Goal: Information Seeking & Learning: Learn about a topic

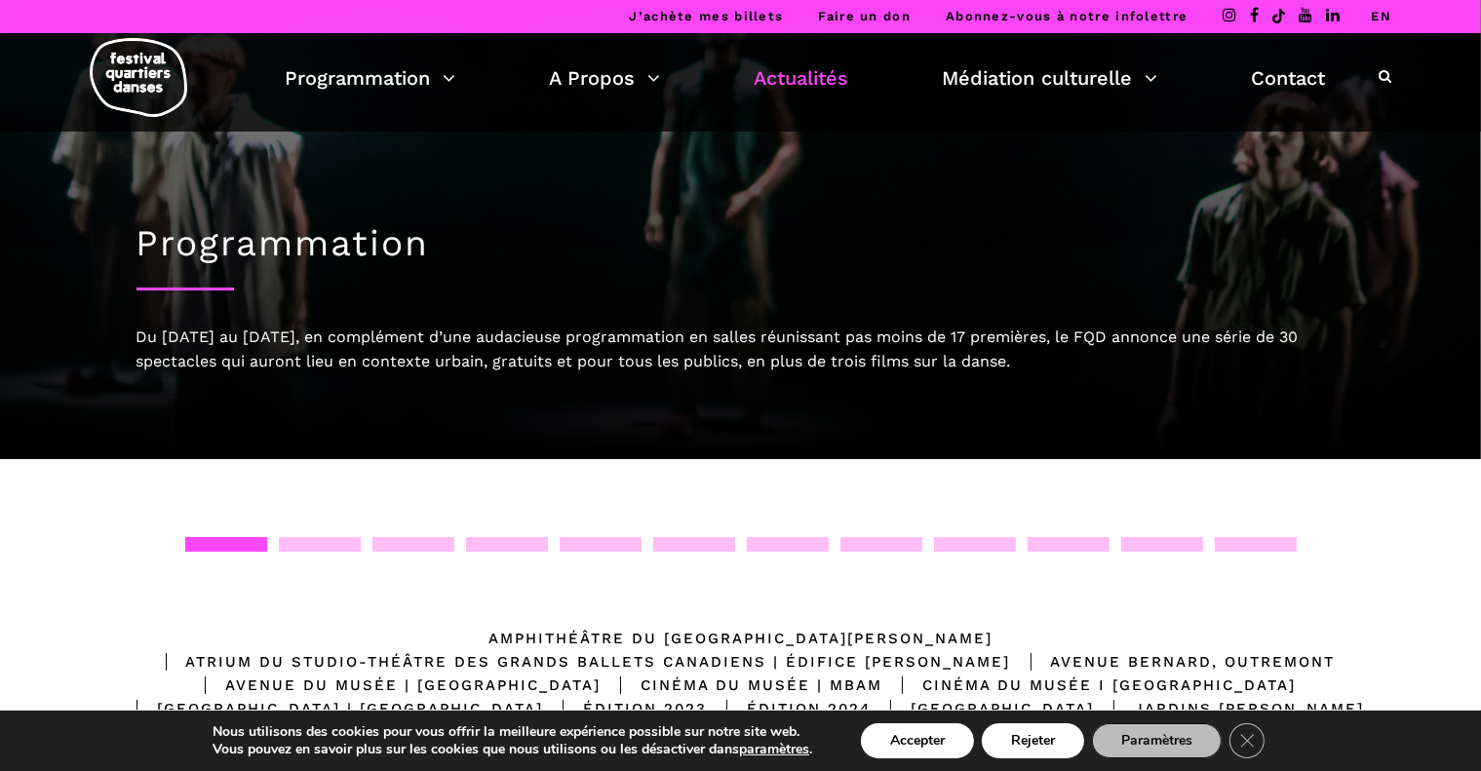
click at [823, 74] on link "Actualités" at bounding box center [801, 77] width 95 height 33
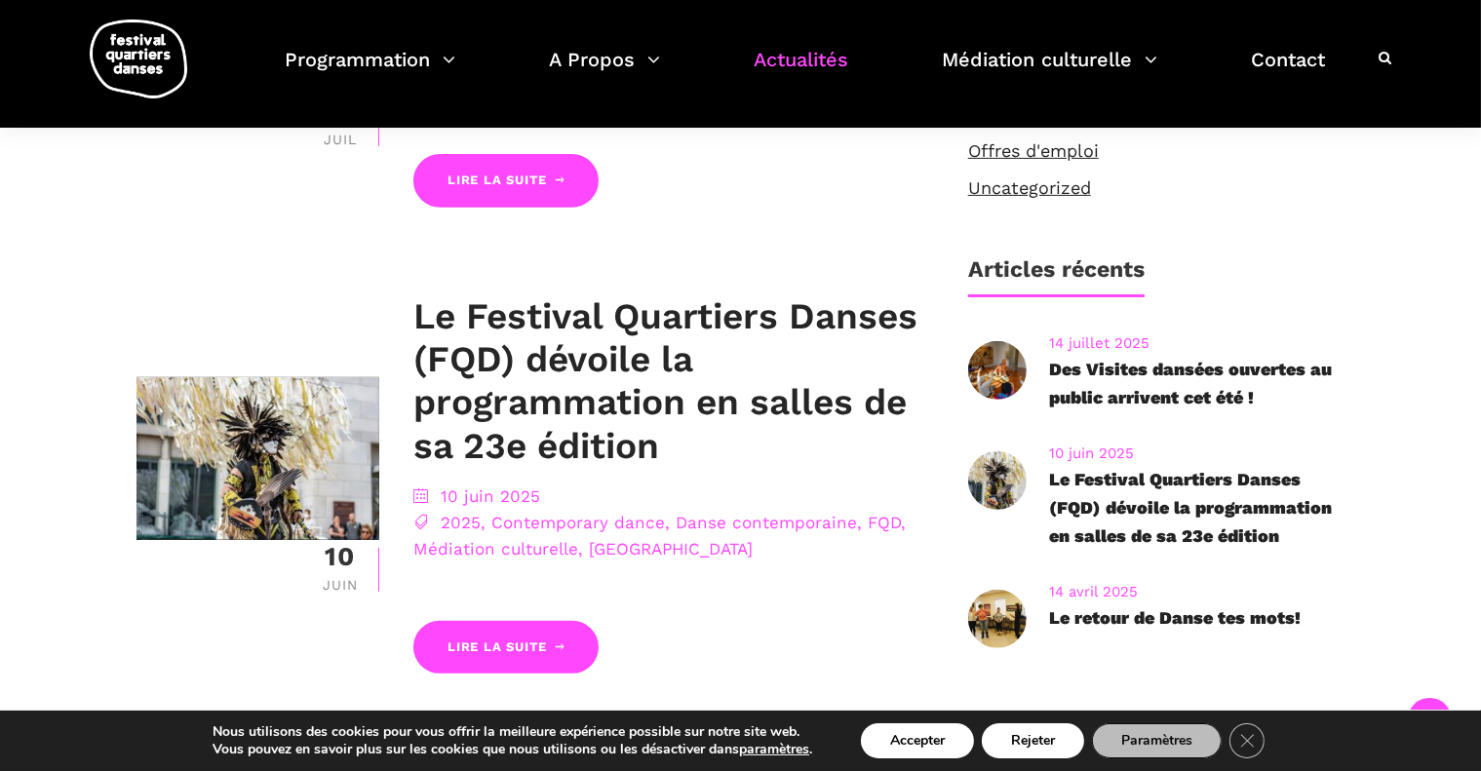
scroll to position [780, 0]
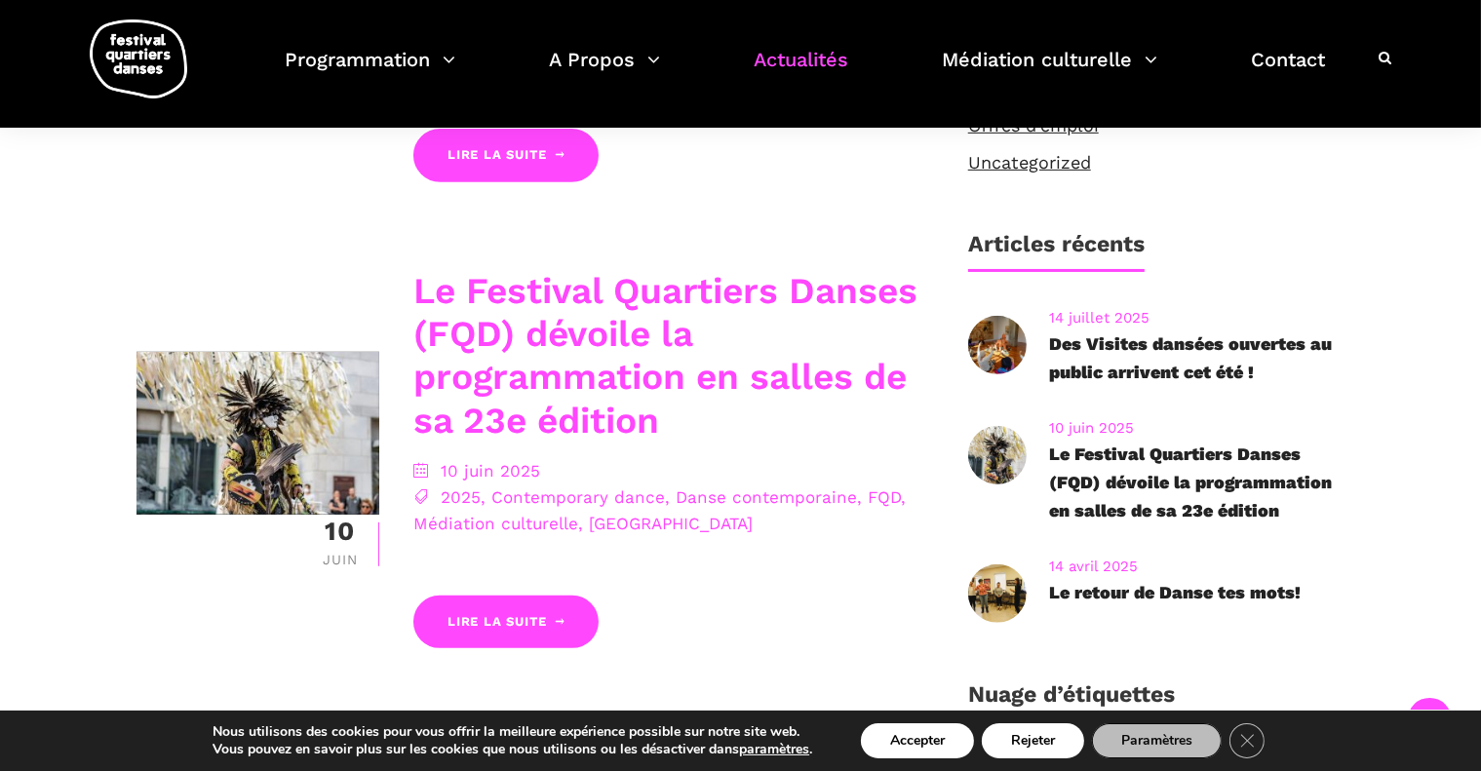
click at [720, 308] on link "Le Festival Quartiers Danses (FQD) dévoile la programmation en salles de sa 23e…" at bounding box center [665, 356] width 504 height 172
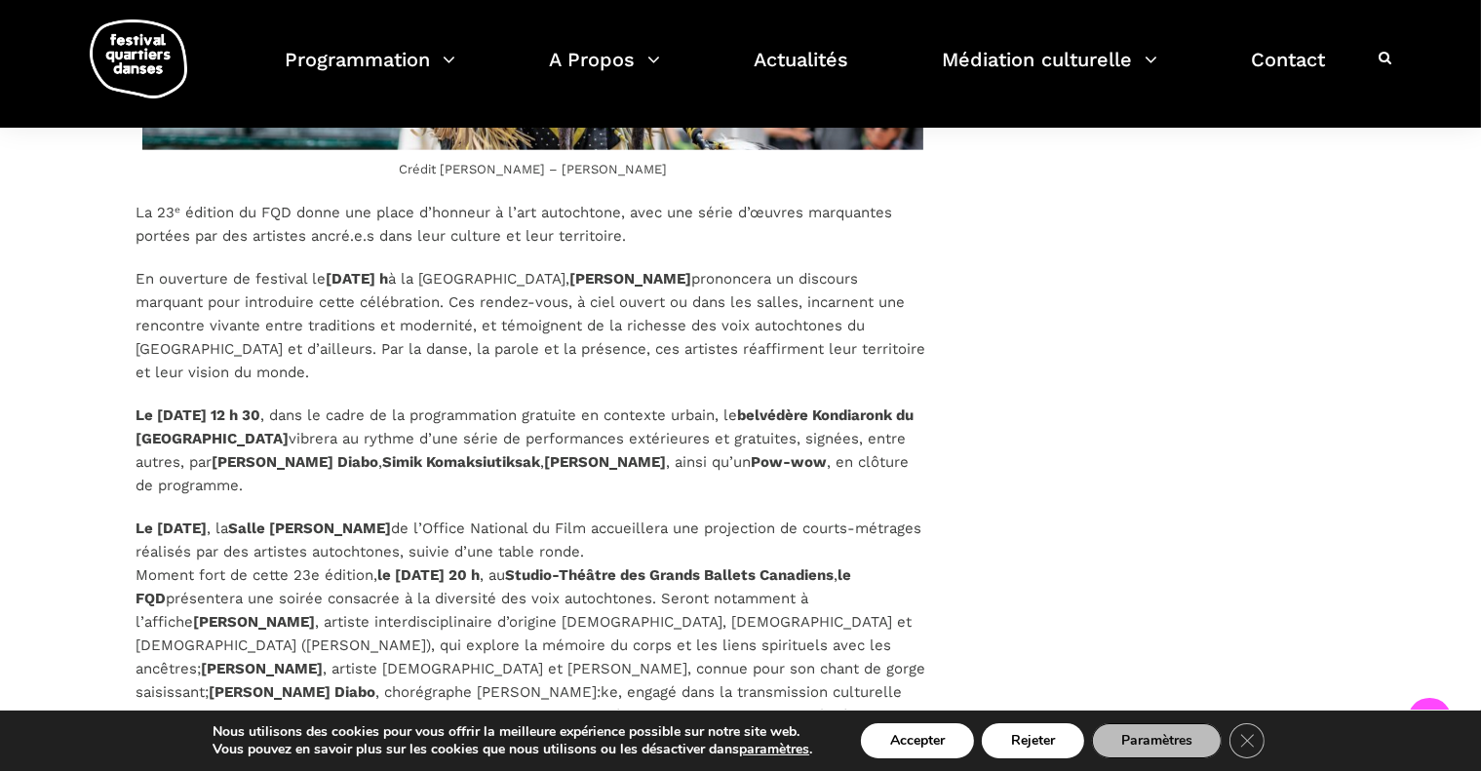
scroll to position [2437, 0]
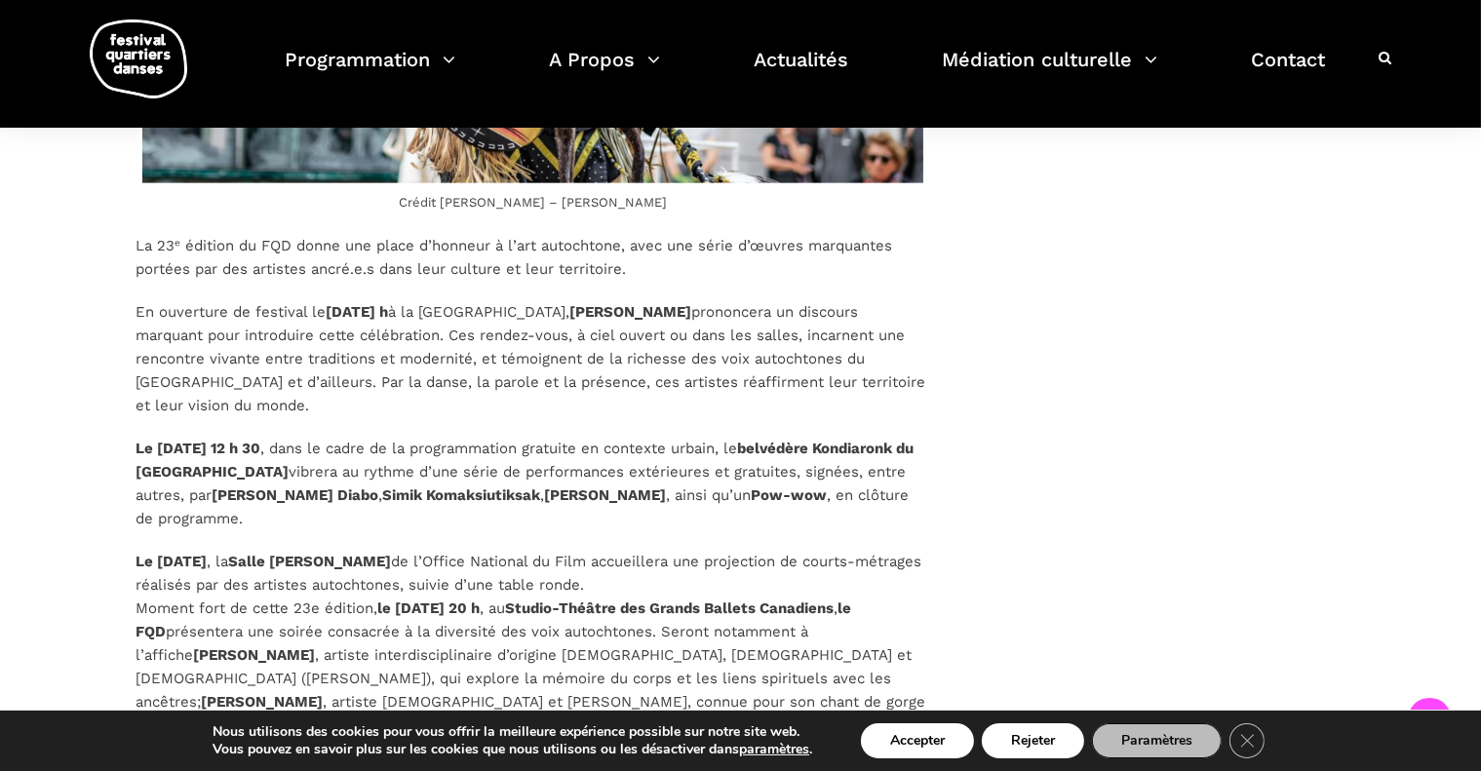
drag, startPoint x: 354, startPoint y: 456, endPoint x: 537, endPoint y: 561, distance: 210.9
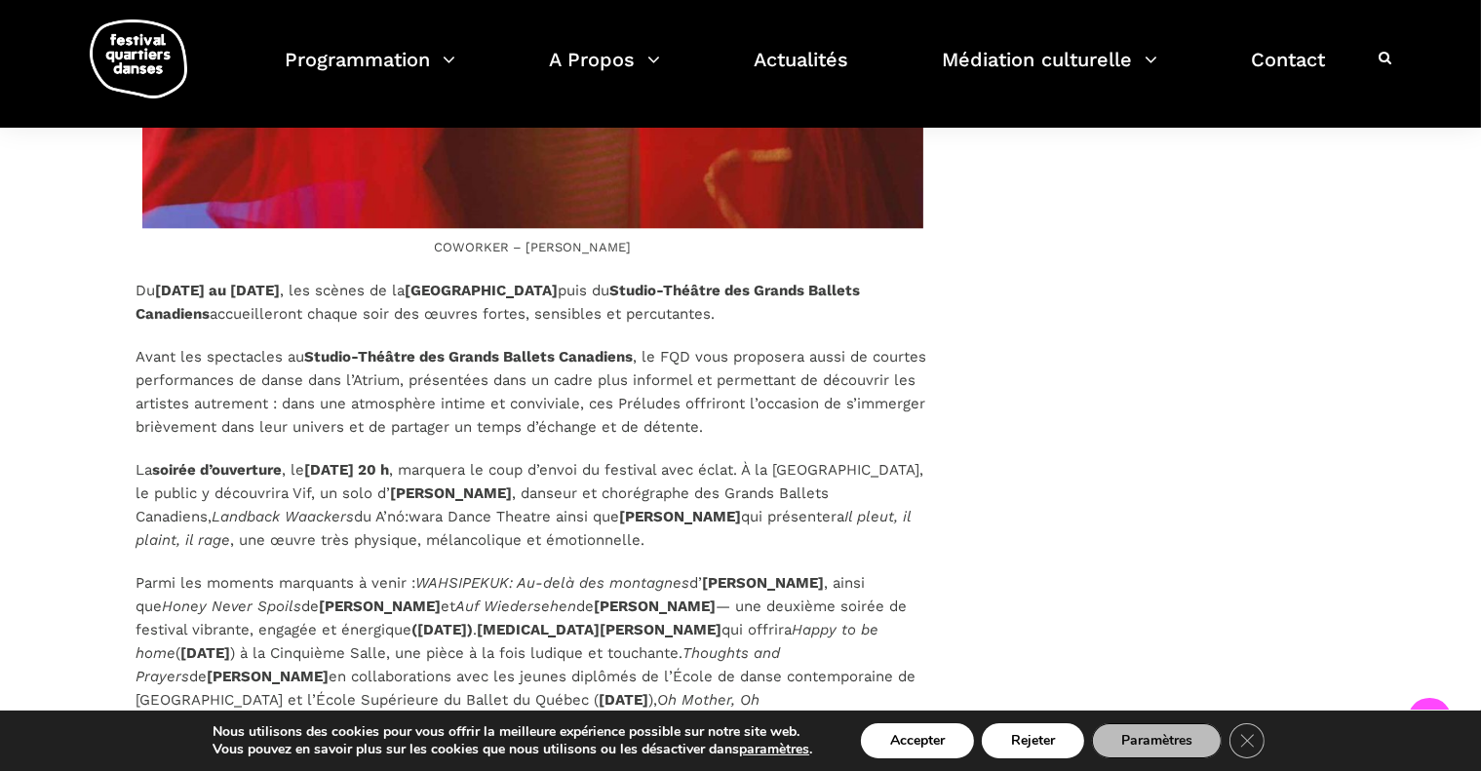
scroll to position [4972, 0]
